Goal: Task Accomplishment & Management: Use online tool/utility

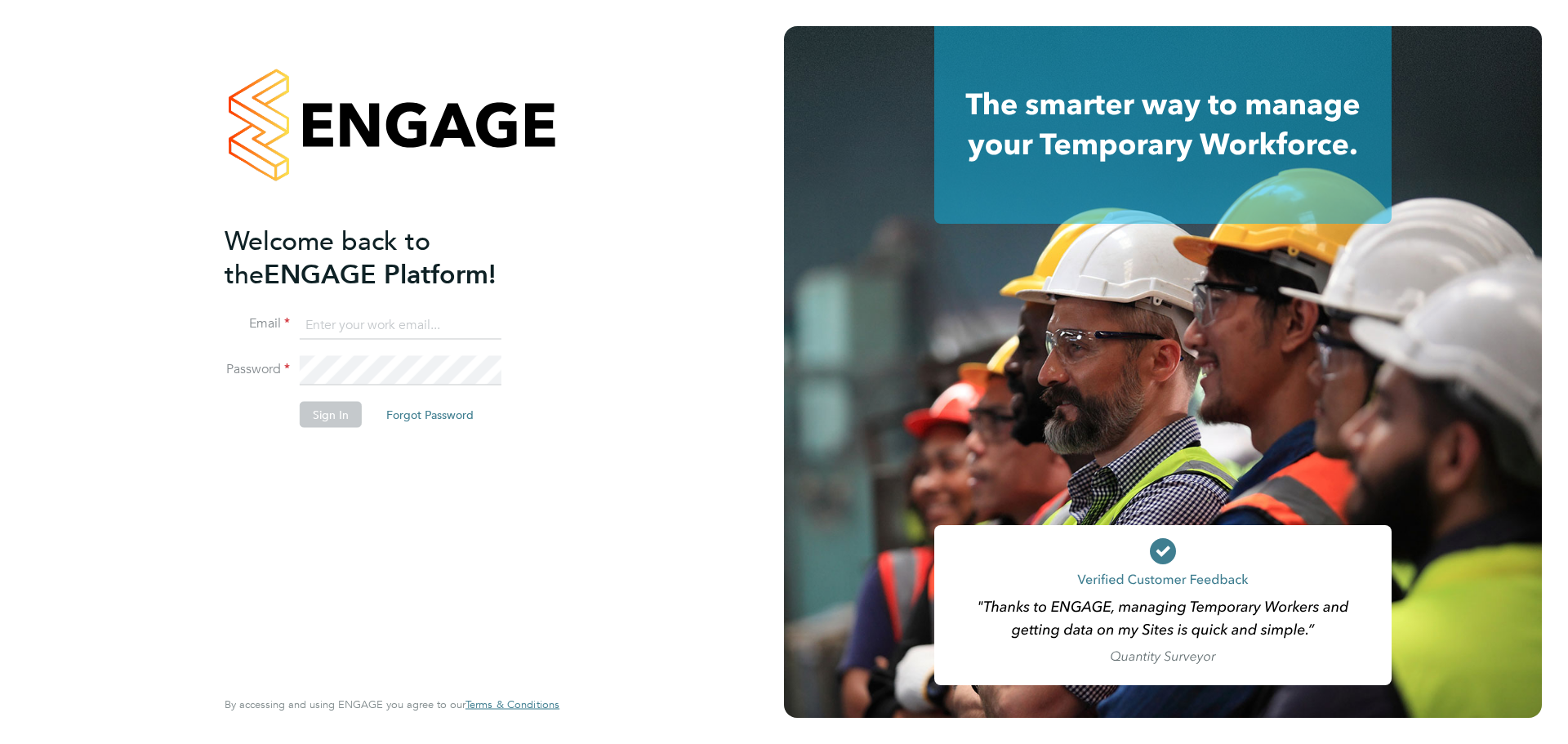
type input "lucy.anderton@integrapeople.com"
click at [317, 416] on button "Sign In" at bounding box center [330, 414] width 62 height 26
